Goal: Check status: Check status

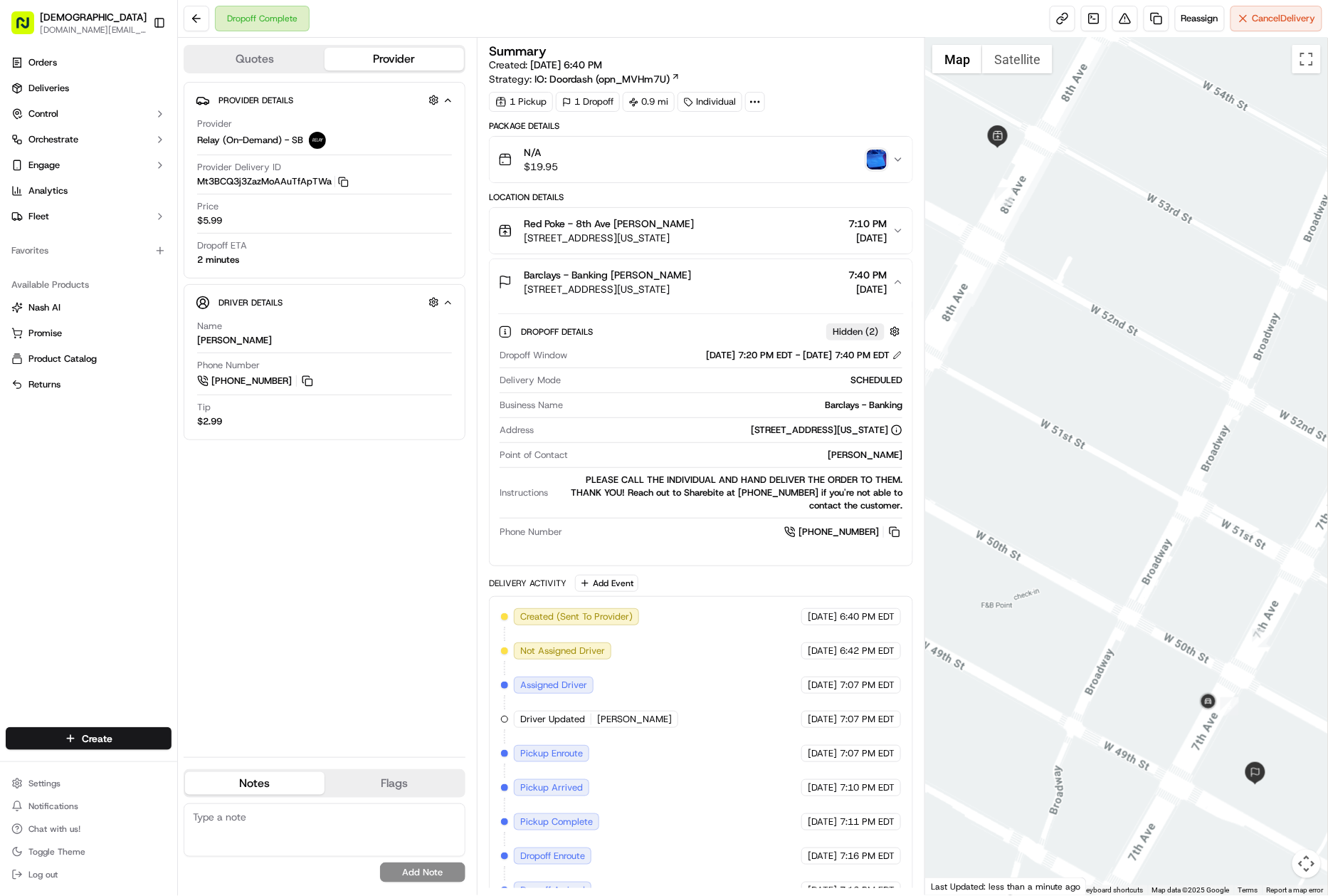
scroll to position [64, 0]
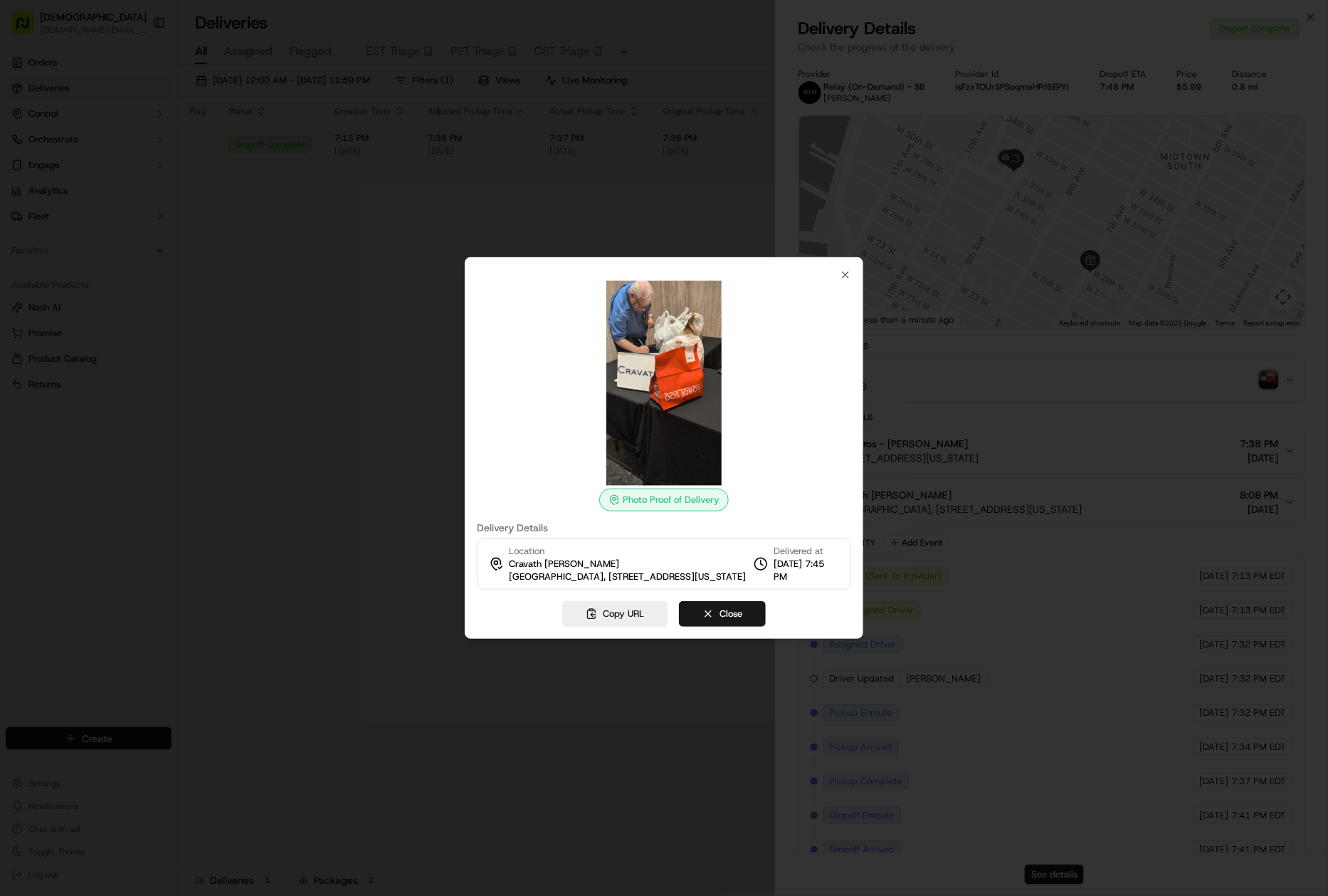
click at [365, 631] on div at bounding box center [664, 448] width 1328 height 896
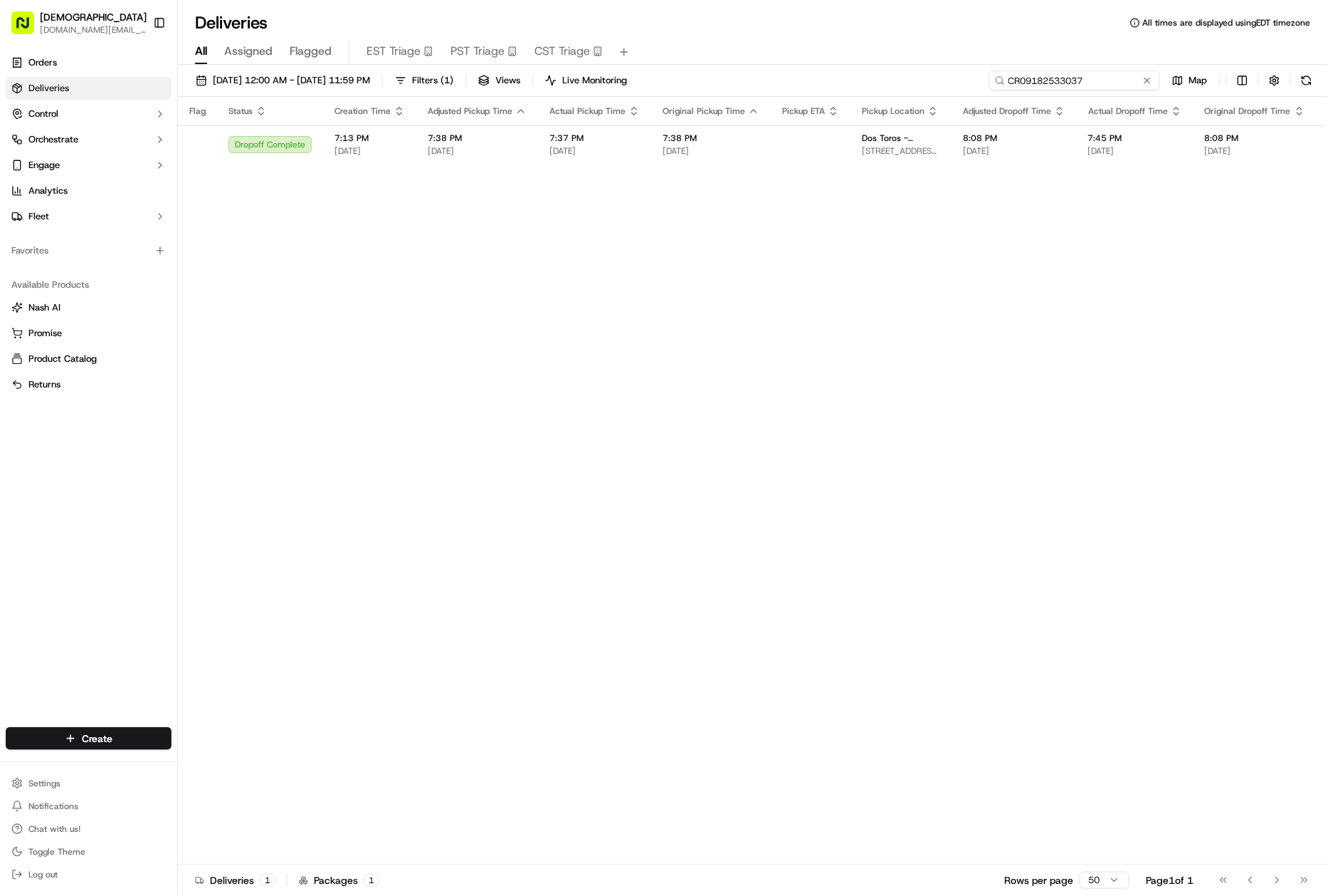
click at [1072, 83] on input "CR09182533037" at bounding box center [1074, 80] width 171 height 20
paste input "WFG09182590122"
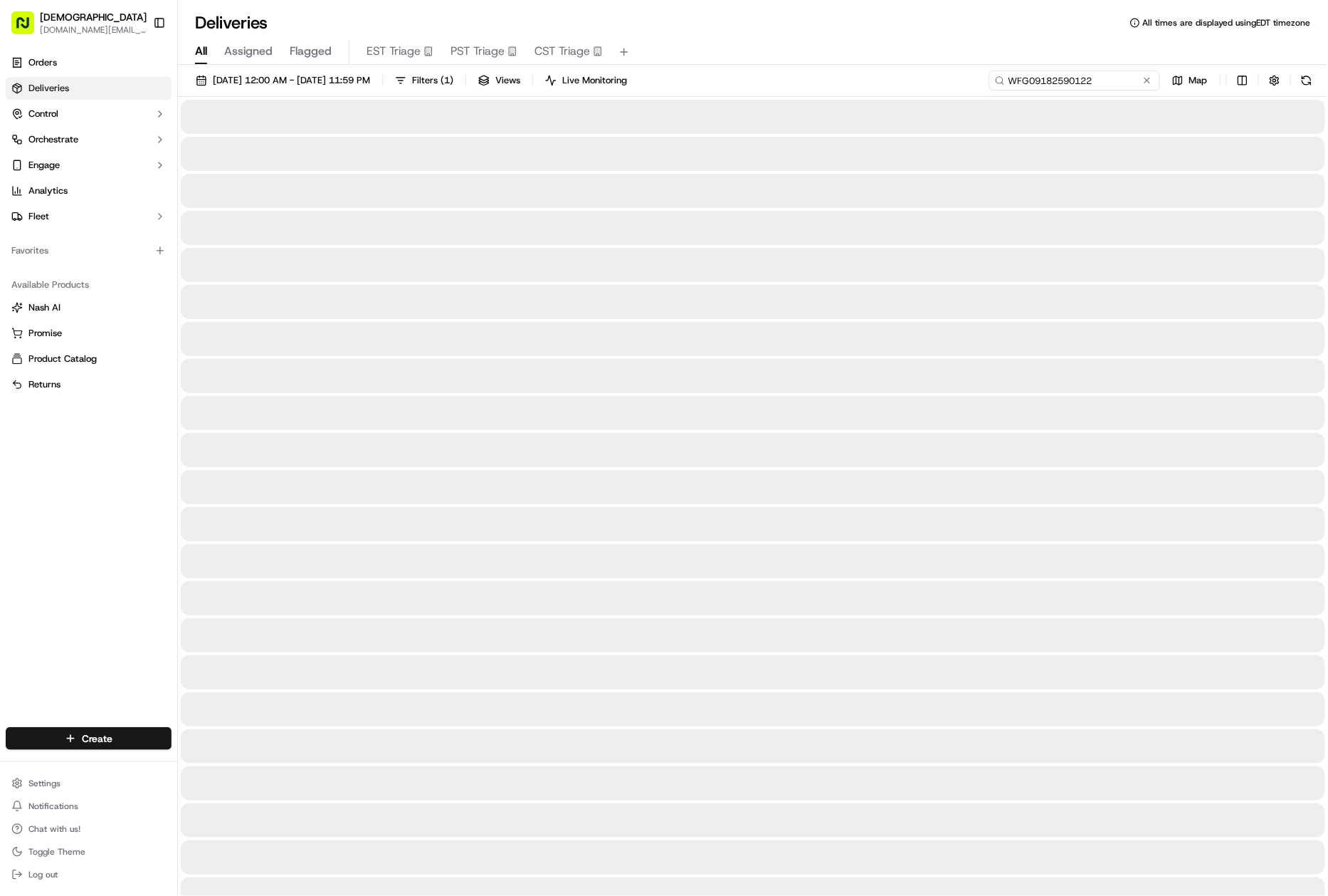
type input "WFG09182590122"
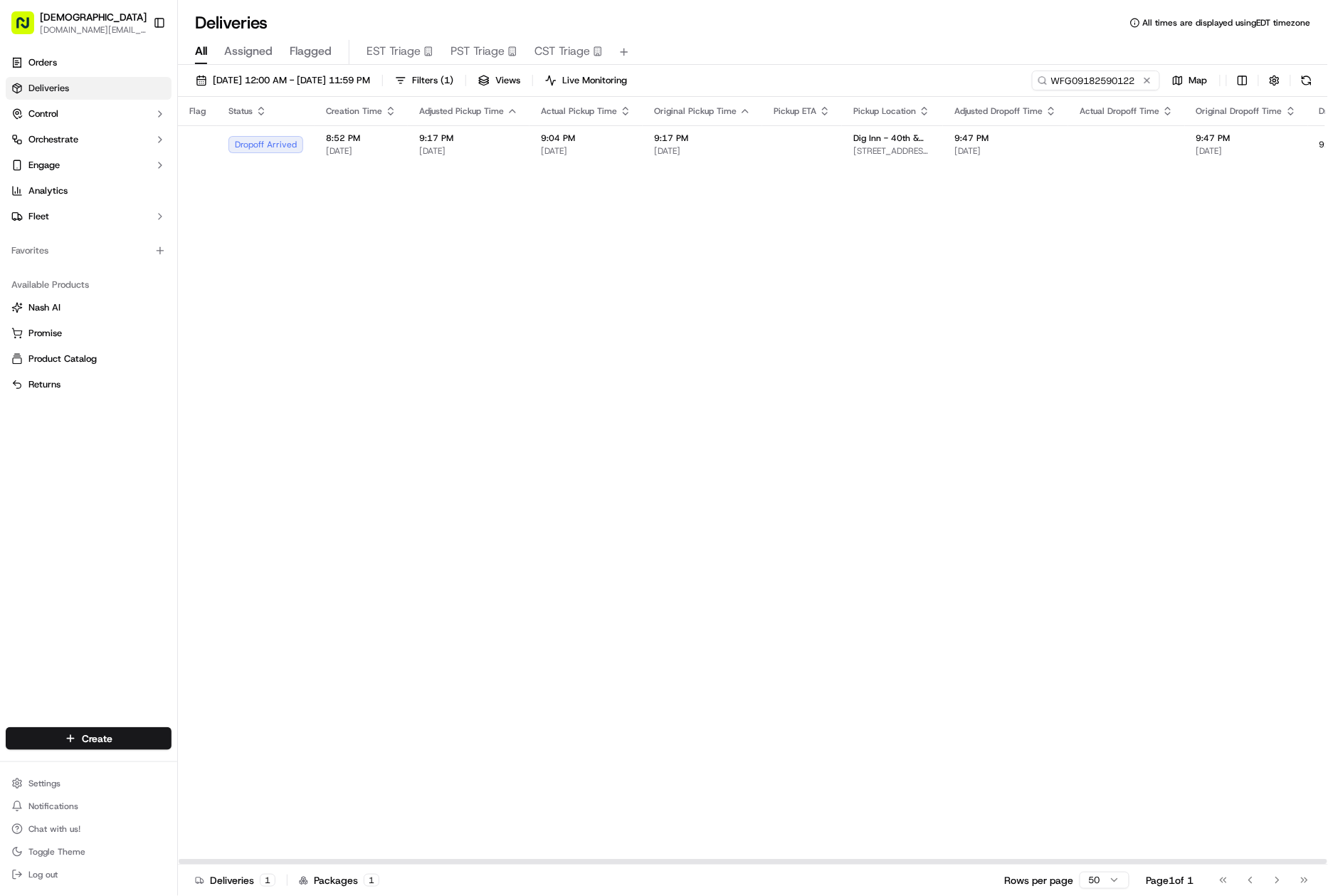
click at [763, 170] on div "Flag Status Creation Time Adjusted Pickup Time Actual Pickup Time Original Pick…" at bounding box center [1067, 480] width 1777 height 767
click at [787, 143] on td at bounding box center [802, 144] width 80 height 38
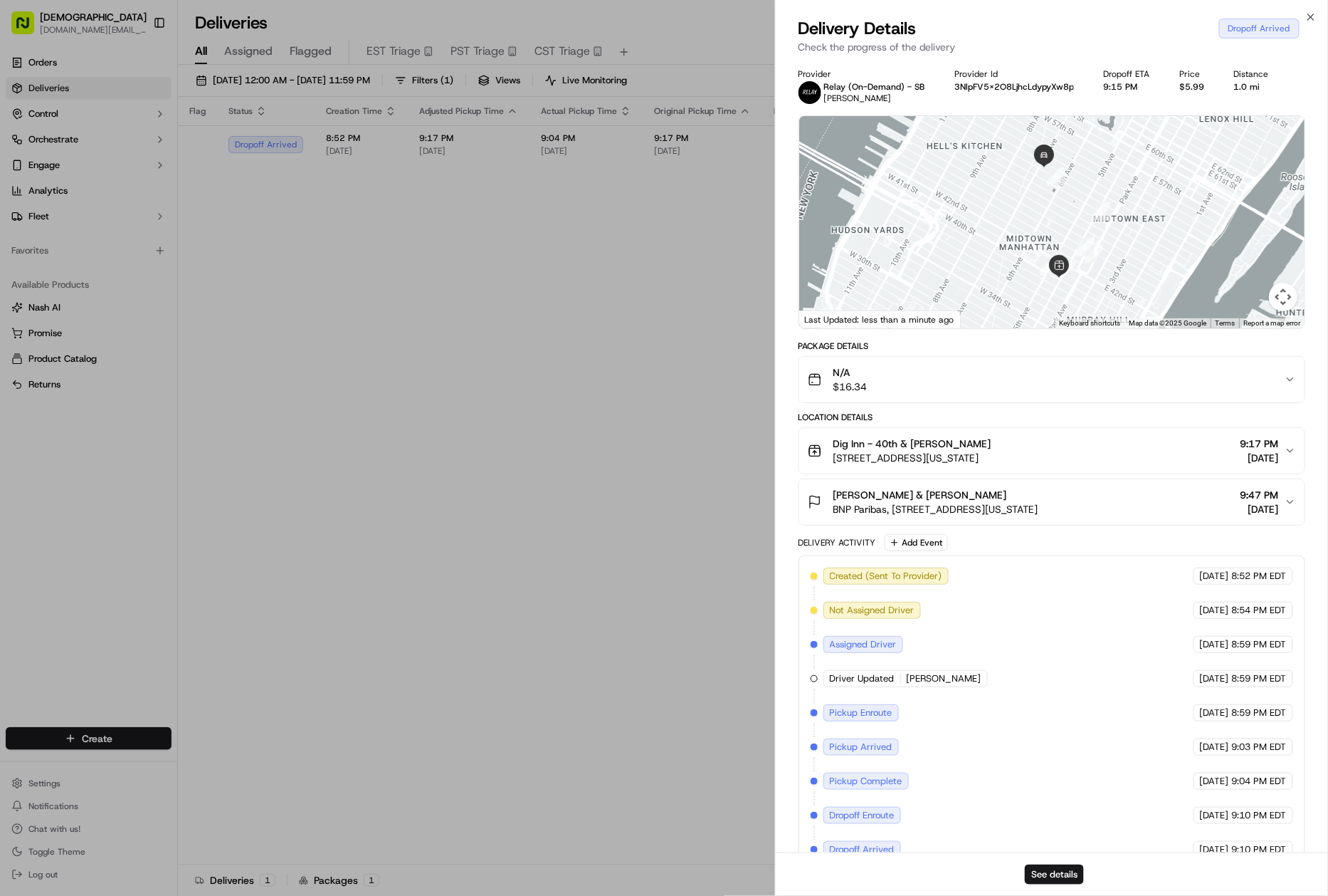
click at [1095, 505] on div "Willkie Farr & Gallagher Matthew Pei BNP Paribas, 787 7th Ave, New York, NY 100…" at bounding box center [1047, 502] width 478 height 29
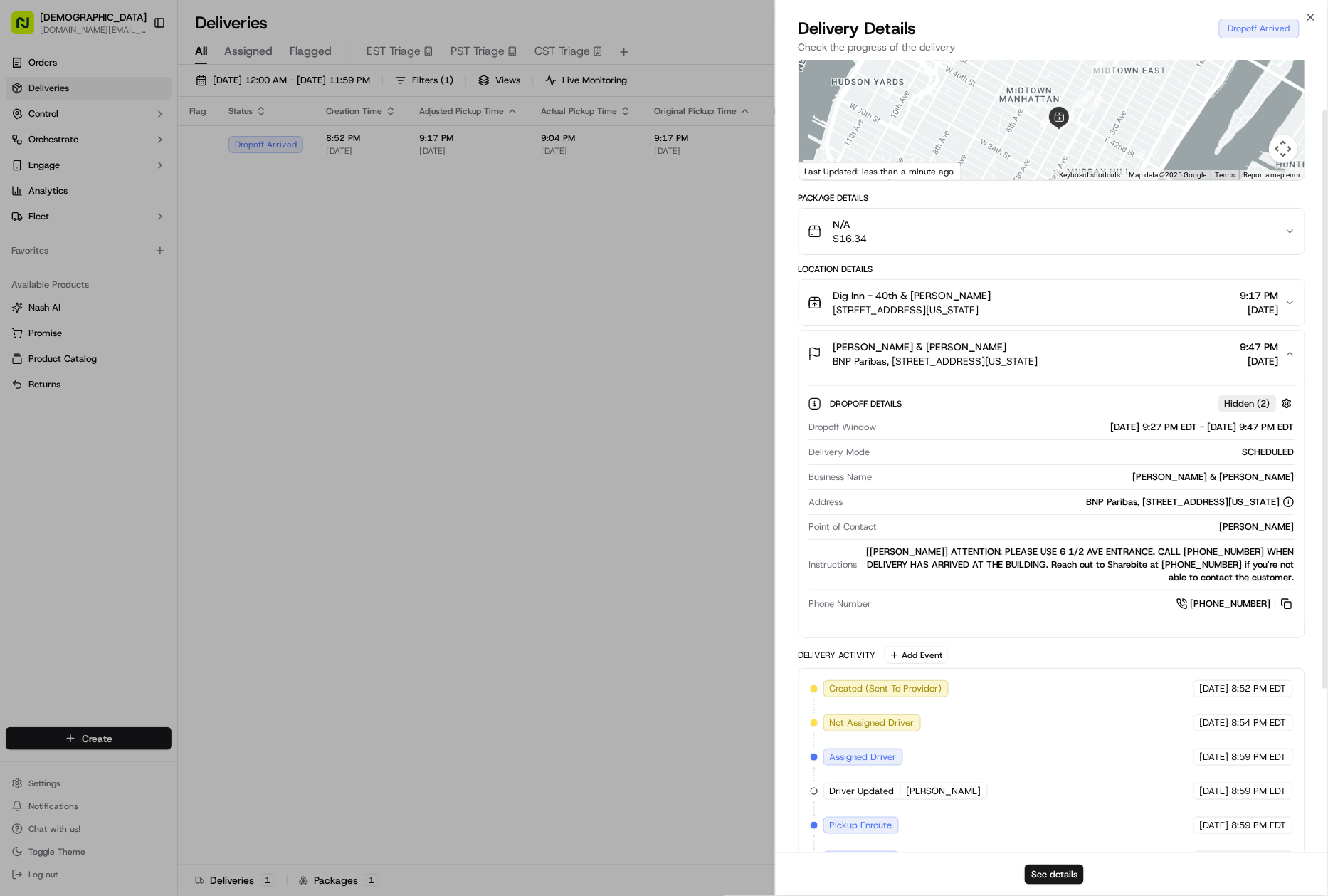
scroll to position [294, 0]
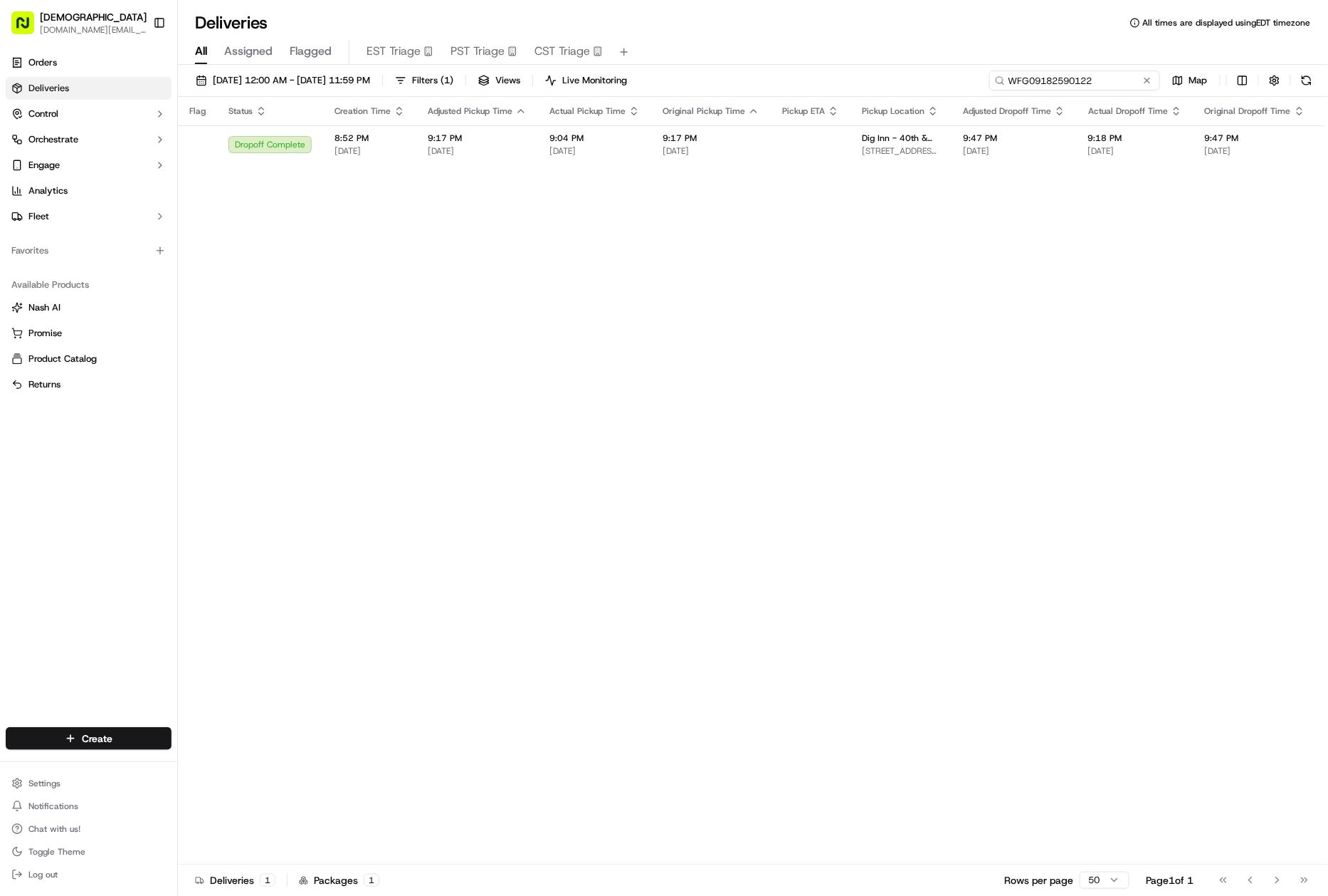
click at [1089, 80] on input "WFG09182590122" at bounding box center [1074, 80] width 171 height 20
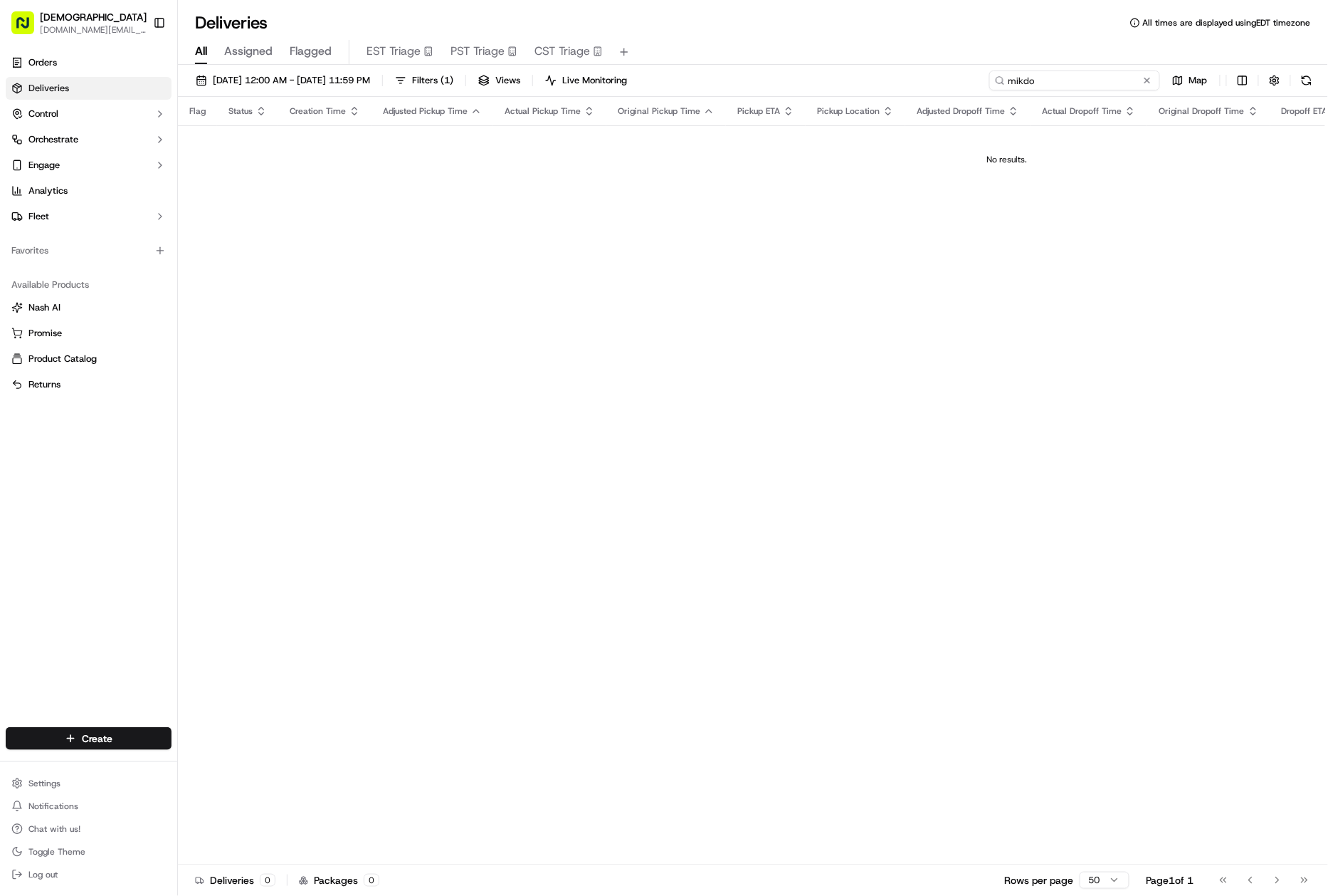
type input "mikdo"
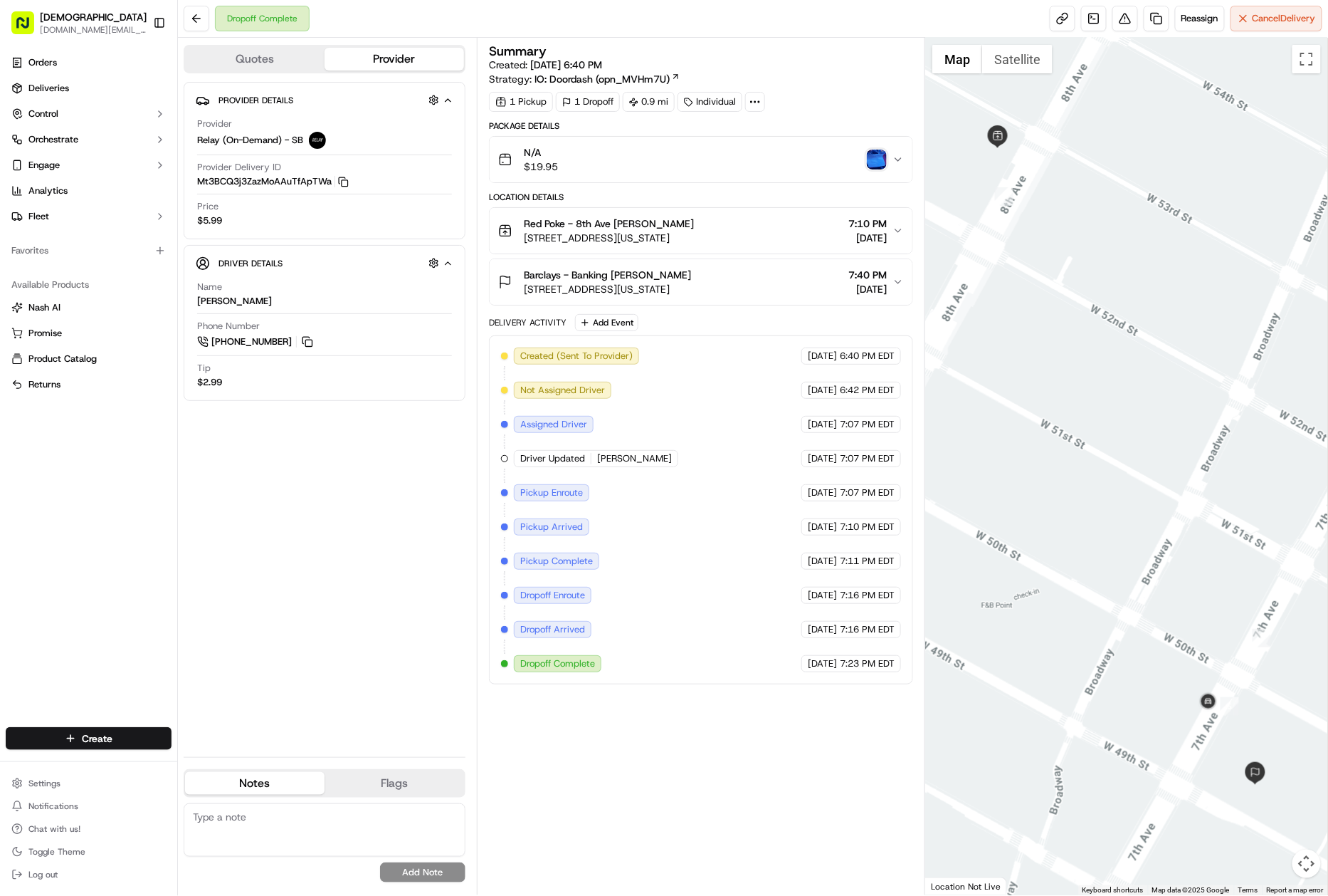
click at [889, 163] on div "N/A $19.95" at bounding box center [695, 159] width 394 height 29
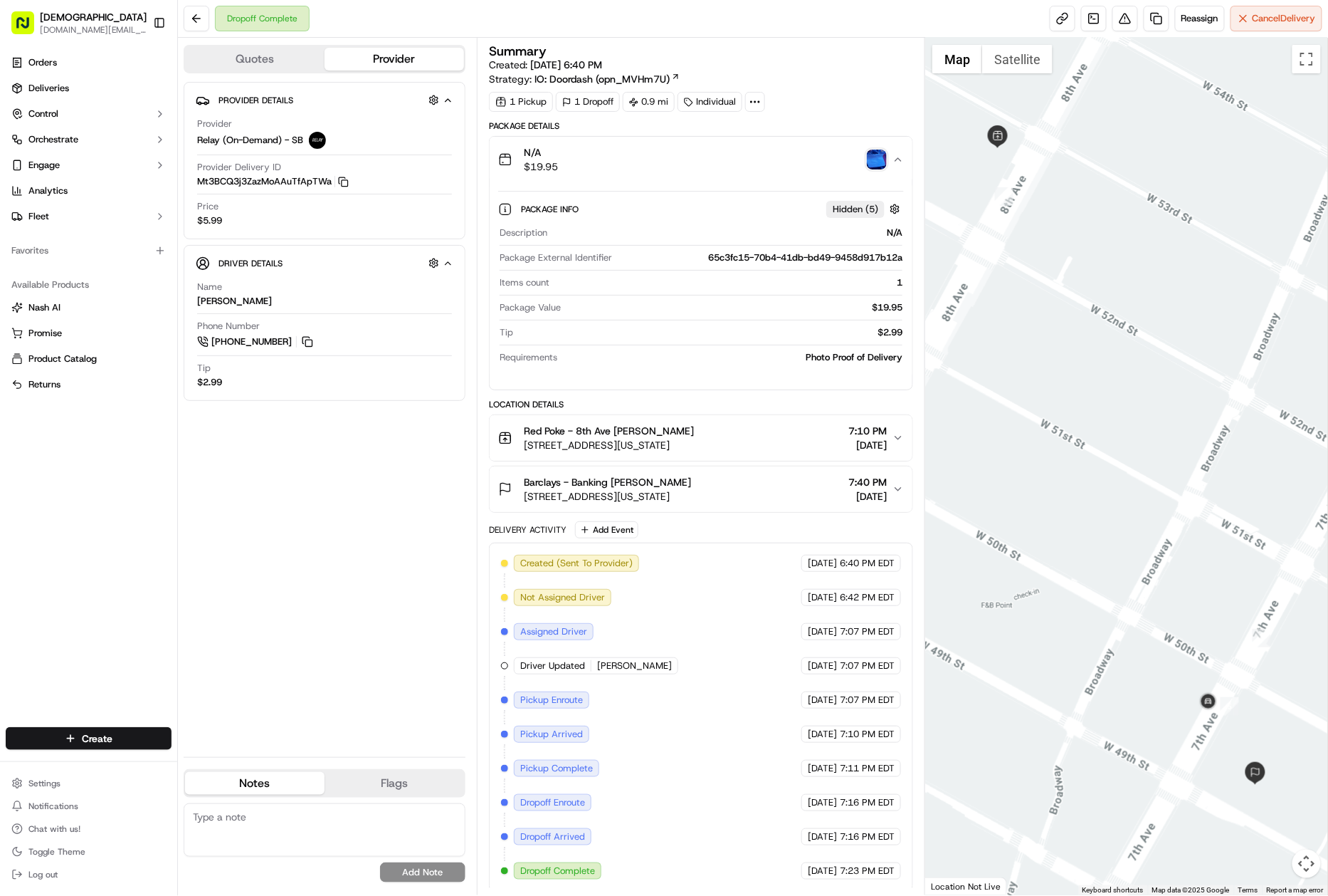
scroll to position [10, 0]
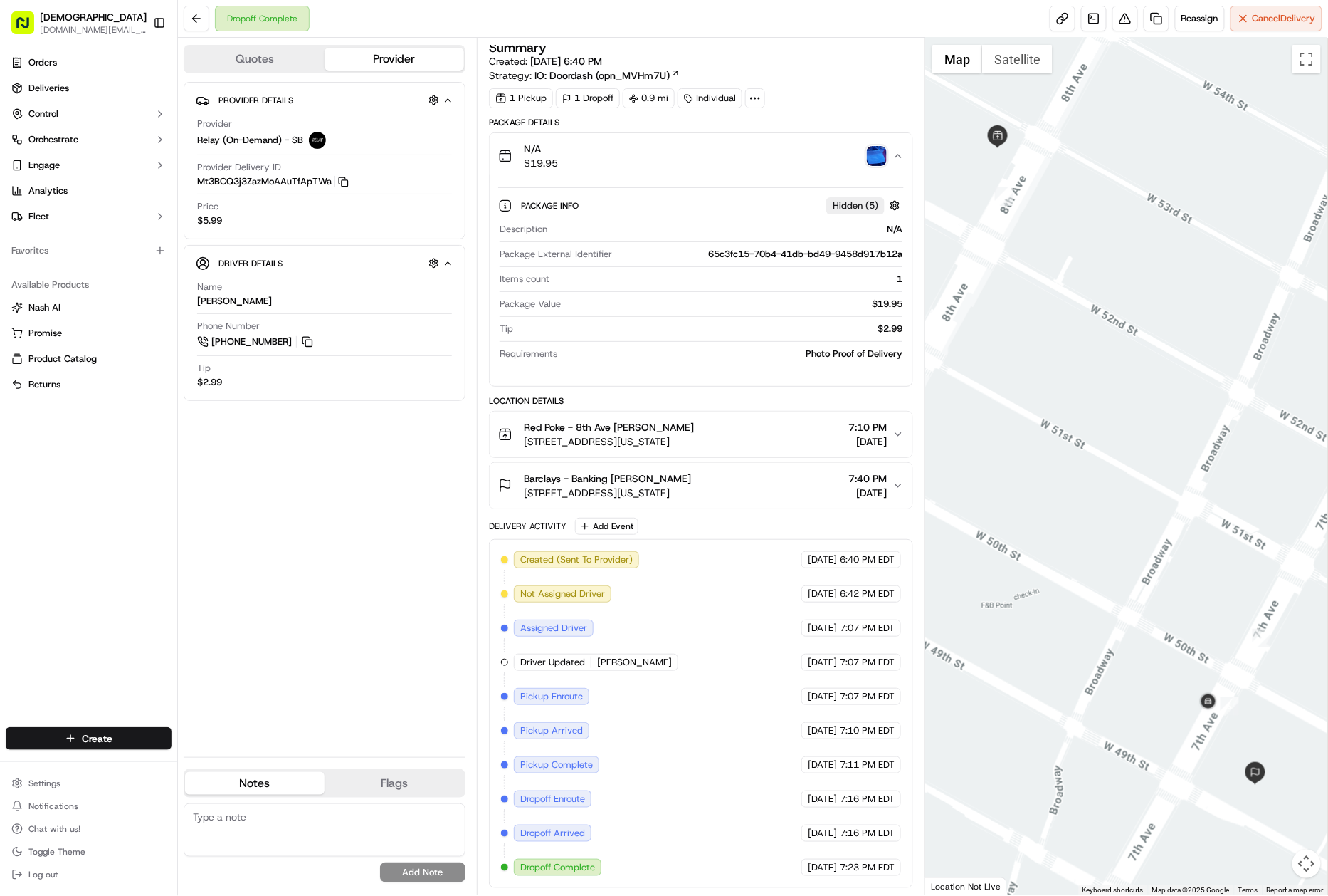
click at [892, 154] on div "N/A $19.95" at bounding box center [695, 156] width 394 height 29
